Goal: Check status: Check status

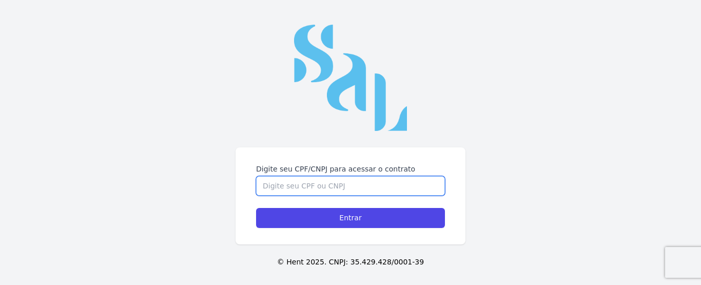
click at [307, 126] on div "Digite seu CPF/CNPJ para acessar o contrato Entrar © Hent 2025. CNPJ: 35.429.42…" at bounding box center [350, 146] width 701 height 292
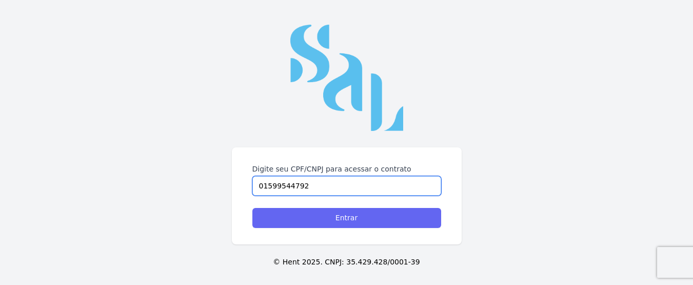
type input "01599544792"
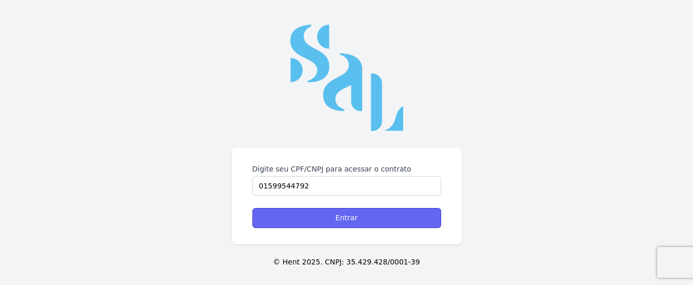
click at [343, 219] on input "Entrar" at bounding box center [347, 218] width 189 height 20
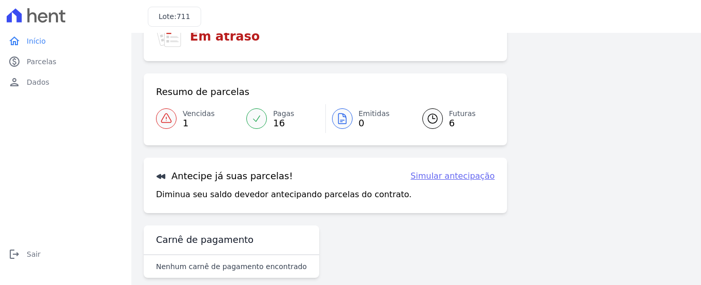
scroll to position [99, 0]
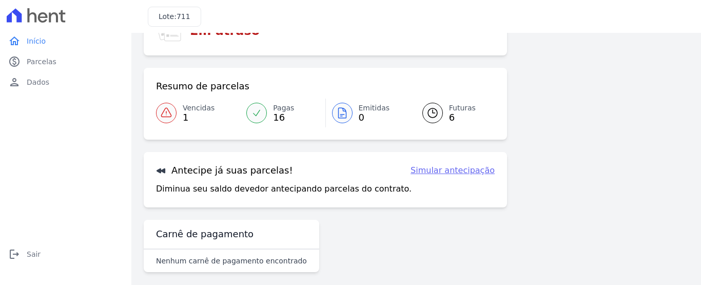
click at [427, 110] on icon at bounding box center [433, 113] width 12 height 12
